Goal: Task Accomplishment & Management: Manage account settings

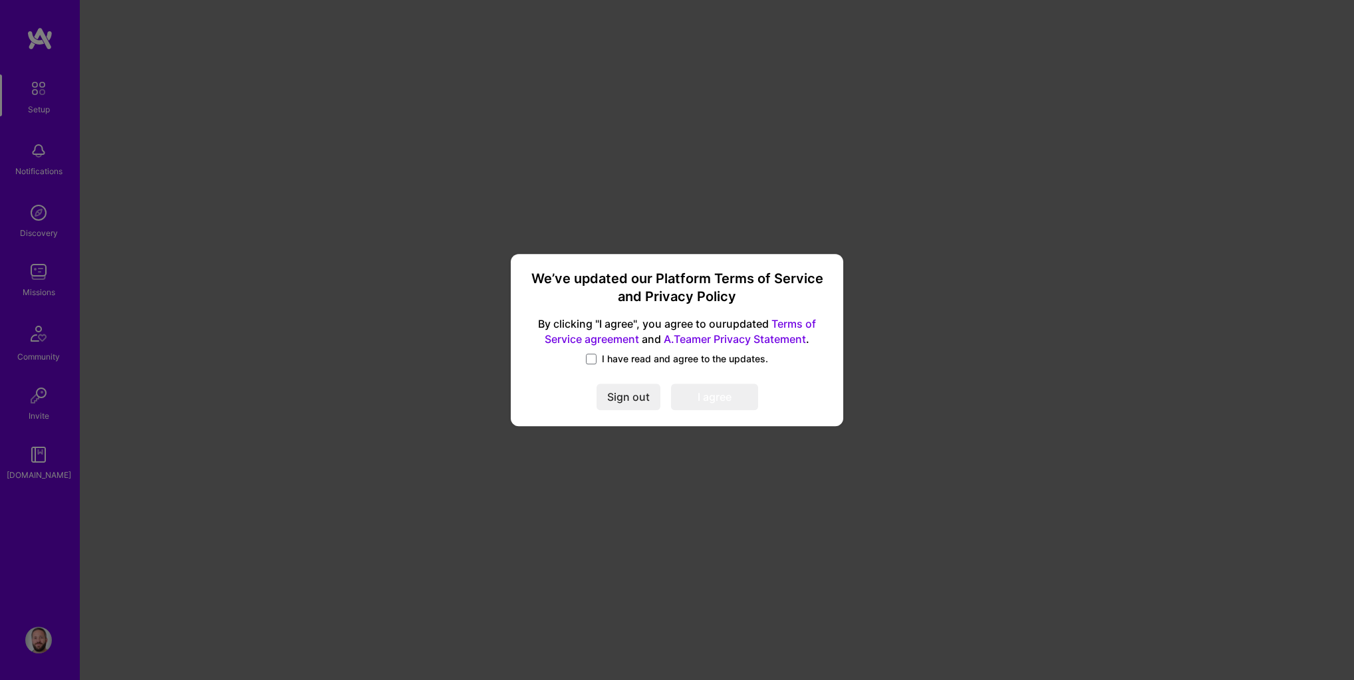
click at [597, 367] on div "I have read and agree to the updates." at bounding box center [677, 359] width 301 height 15
click at [593, 360] on span at bounding box center [591, 359] width 11 height 11
click at [0, 0] on input "I have read and agree to the updates." at bounding box center [0, 0] width 0 height 0
click at [706, 396] on button "I agree" at bounding box center [714, 397] width 87 height 27
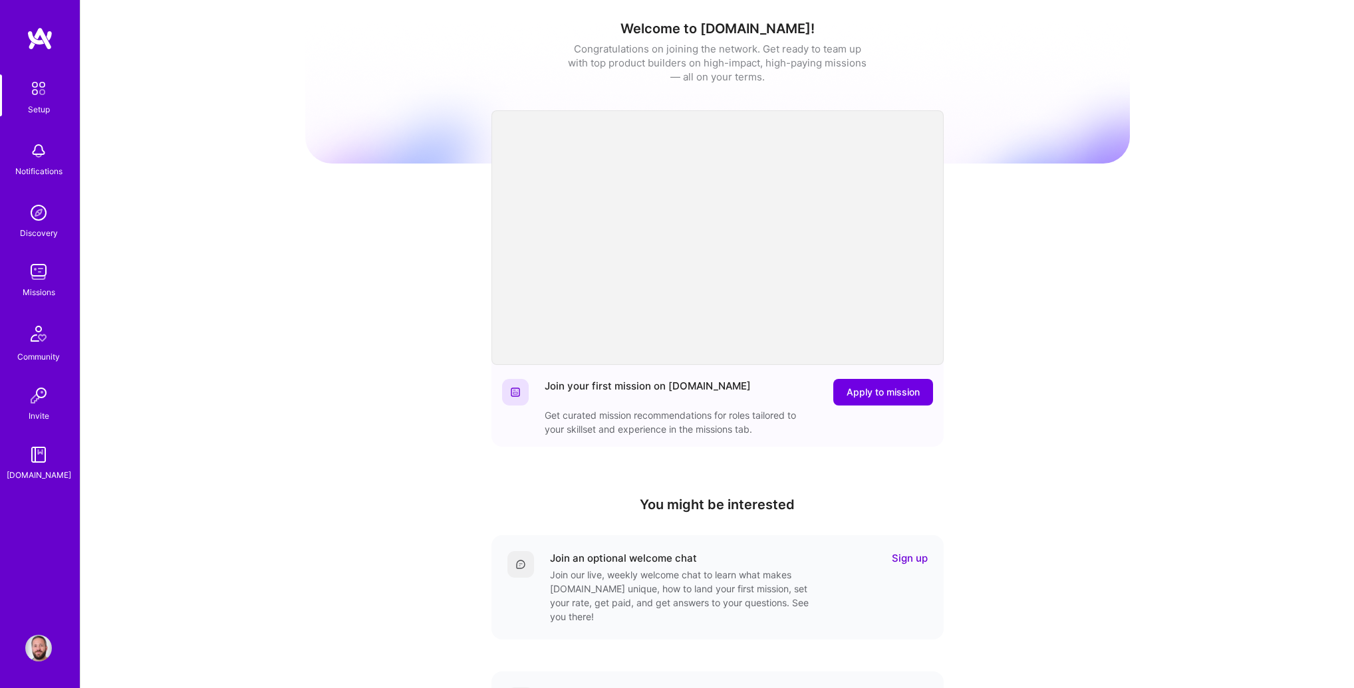
click at [323, 207] on div "Welcome to [DOMAIN_NAME]! Congratulations on joining the network. Get ready to …" at bounding box center [717, 437] width 825 height 855
click at [31, 35] on img at bounding box center [40, 39] width 27 height 24
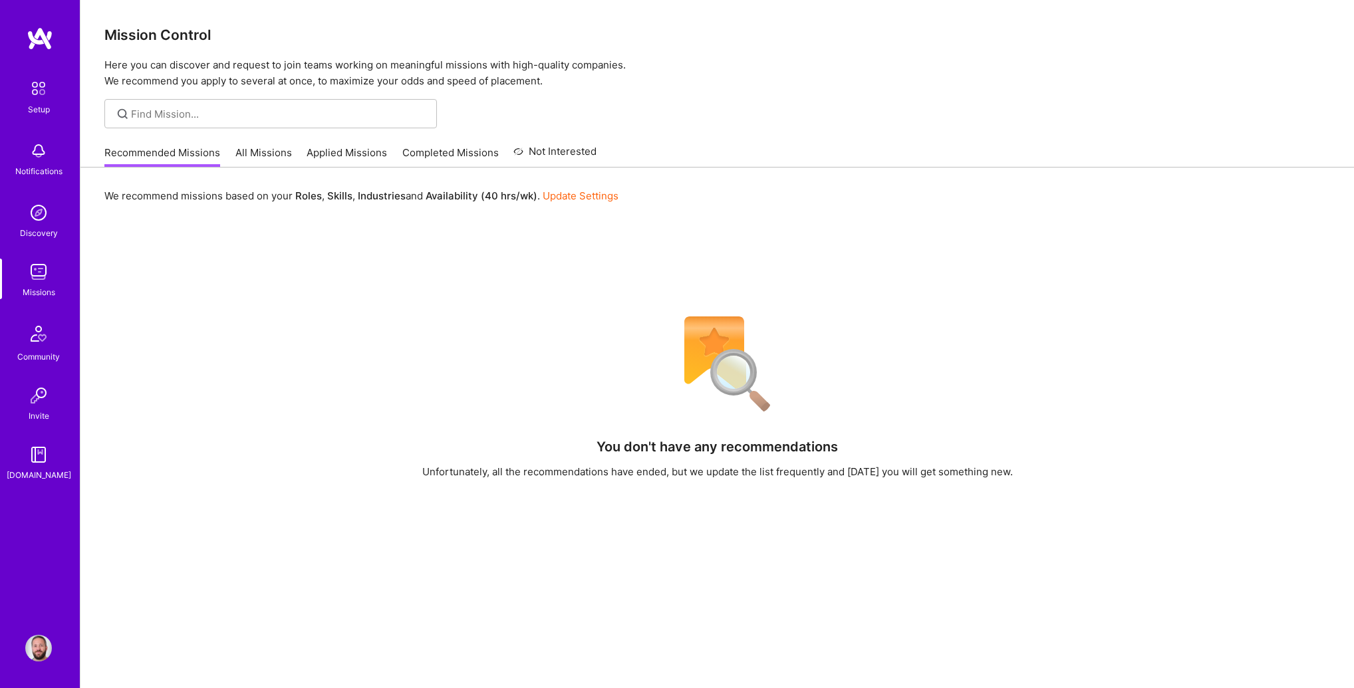
click at [23, 279] on link "Missions" at bounding box center [38, 279] width 82 height 41
click at [38, 284] on img at bounding box center [38, 272] width 27 height 27
